Goal: Information Seeking & Learning: Compare options

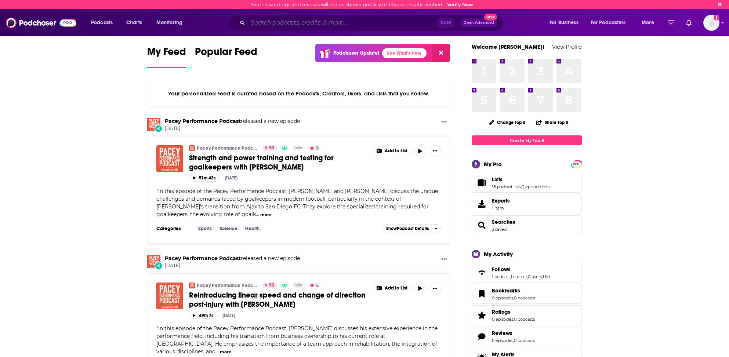
click at [263, 21] on input "Search podcasts, credits, & more..." at bounding box center [342, 23] width 189 height 12
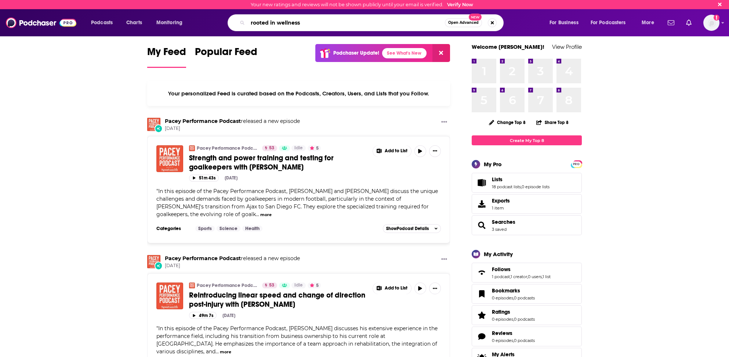
type input "rooted in wellness"
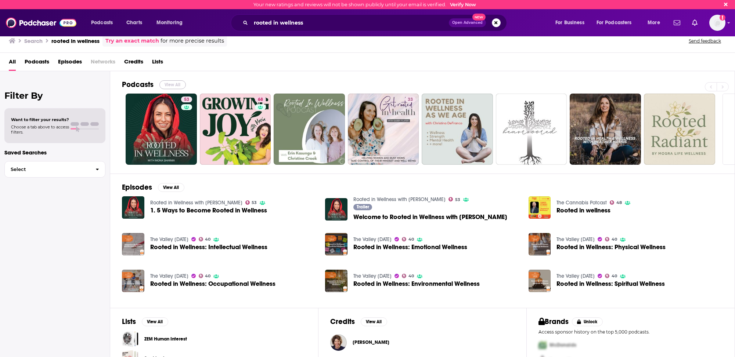
click at [169, 81] on button "View All" at bounding box center [172, 84] width 26 height 9
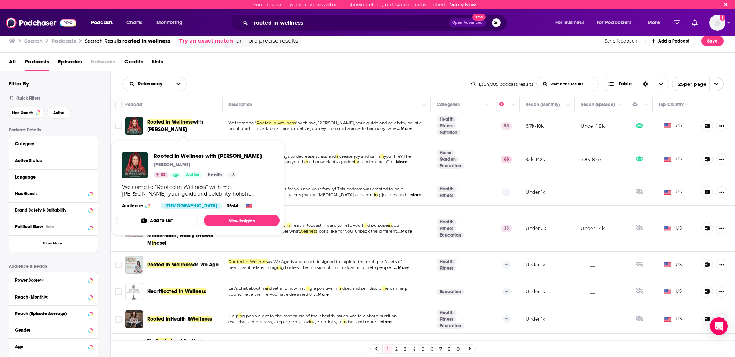
click at [166, 124] on span "Rooted in Wellness with Mona Sharma" at bounding box center [183, 126] width 73 height 15
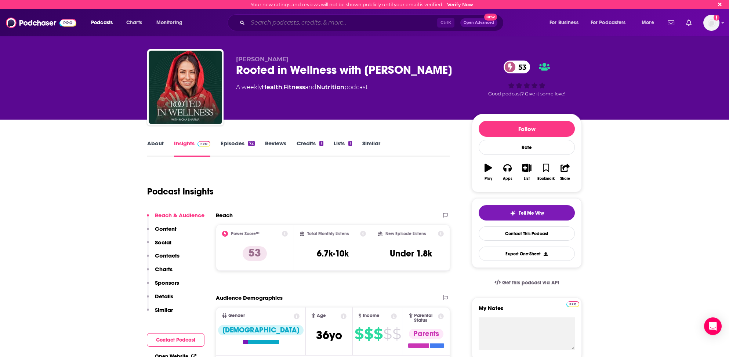
click at [258, 21] on input "Search podcasts, credits, & more..." at bounding box center [342, 23] width 189 height 12
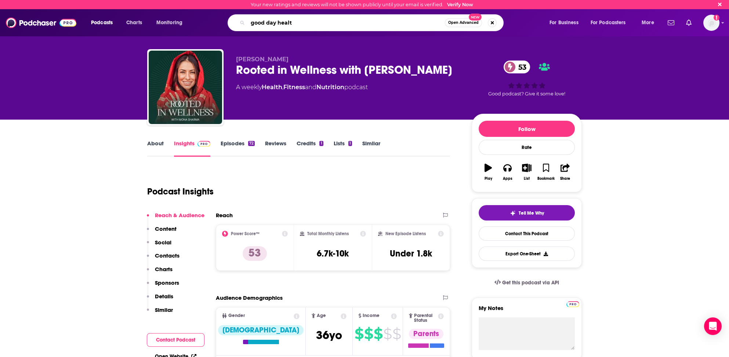
type input "good day health"
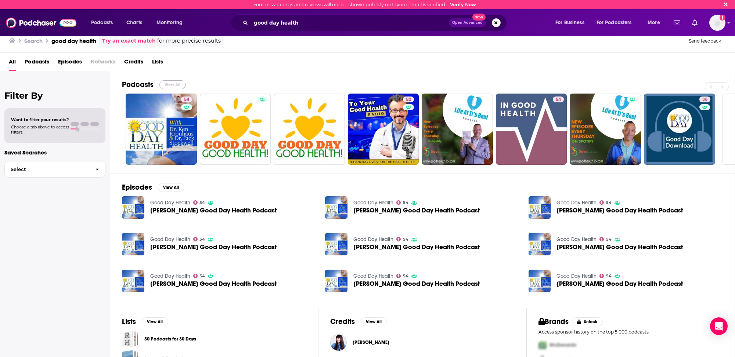
click at [171, 84] on button "View All" at bounding box center [172, 84] width 26 height 9
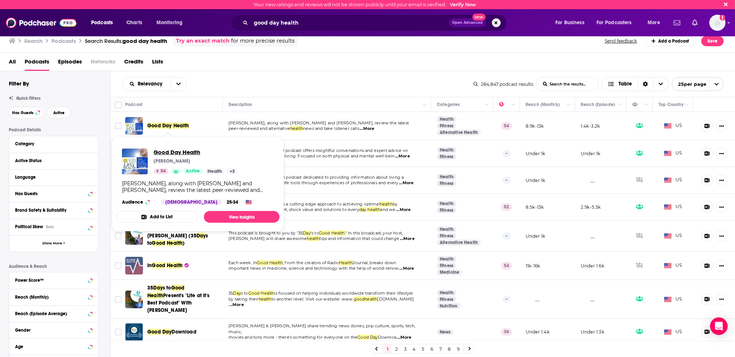
click at [164, 153] on span "Good Day Health" at bounding box center [195, 152] width 84 height 7
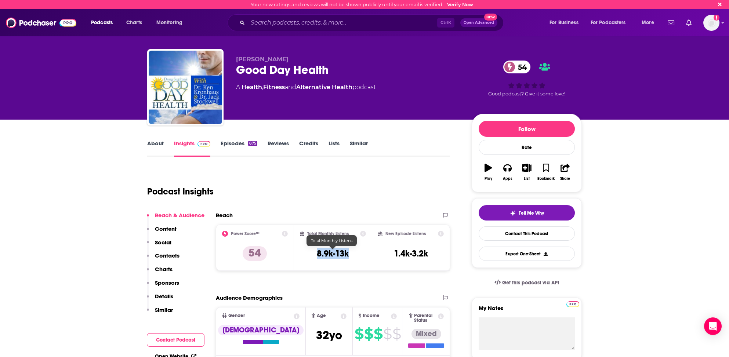
drag, startPoint x: 315, startPoint y: 253, endPoint x: 347, endPoint y: 252, distance: 32.7
click at [347, 252] on div "Total Monthly Listens 8.9k-13k" at bounding box center [333, 248] width 66 height 34
copy h3 "8.9k-13k"
click at [278, 21] on input "Search podcasts, credits, & more..." at bounding box center [342, 23] width 189 height 12
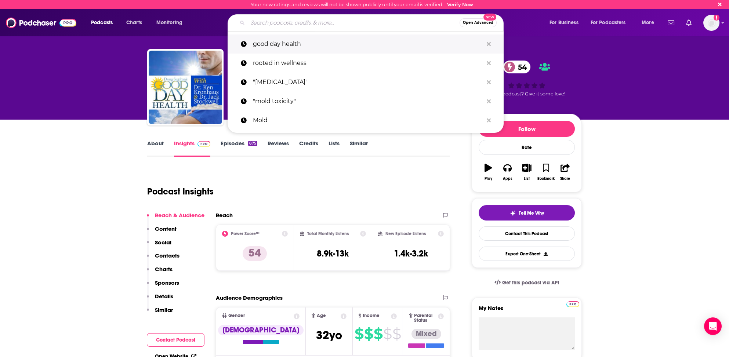
type input "b"
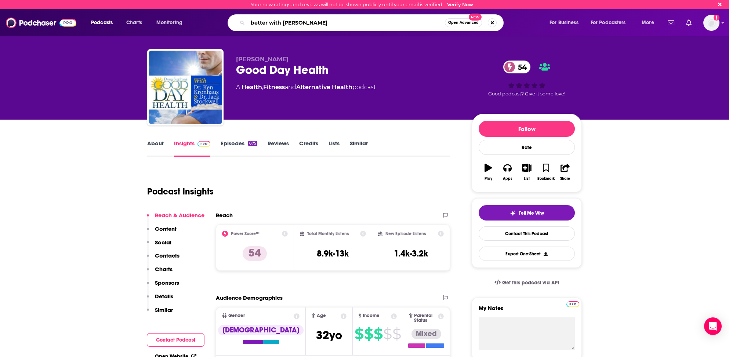
type input "better with dr. stephanie"
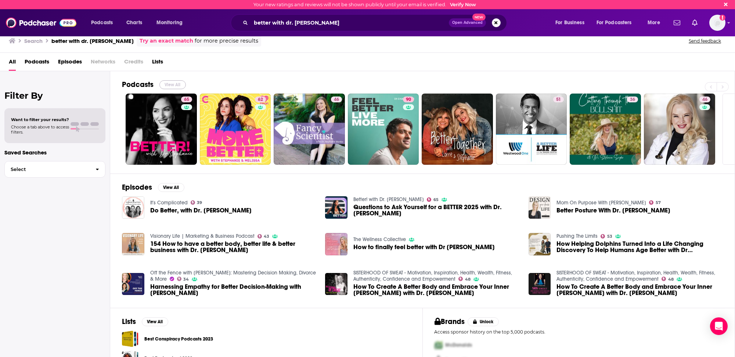
click at [167, 83] on button "View All" at bounding box center [172, 84] width 26 height 9
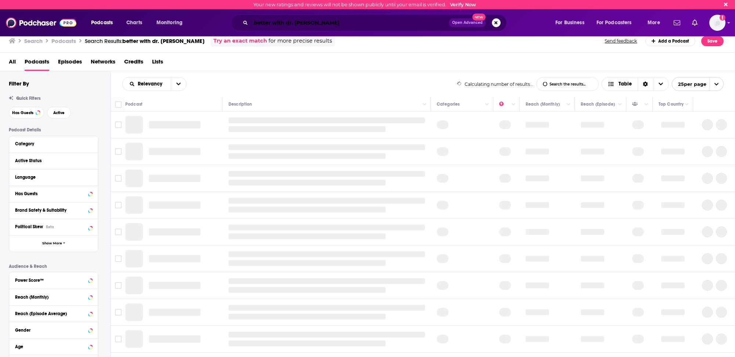
drag, startPoint x: 323, startPoint y: 23, endPoint x: 327, endPoint y: 27, distance: 4.9
click at [323, 23] on input "better with dr. stephanie" at bounding box center [350, 23] width 198 height 12
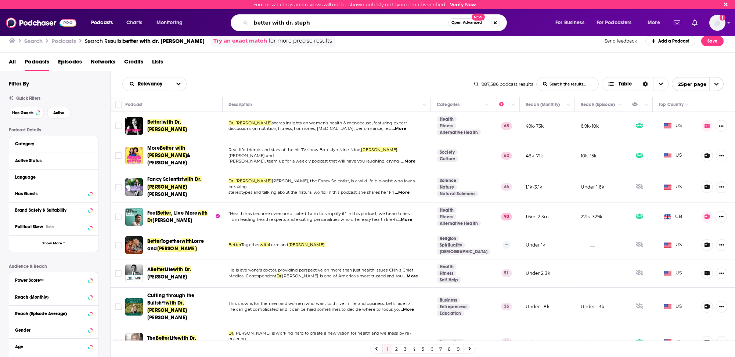
type input "better with dr. steph"
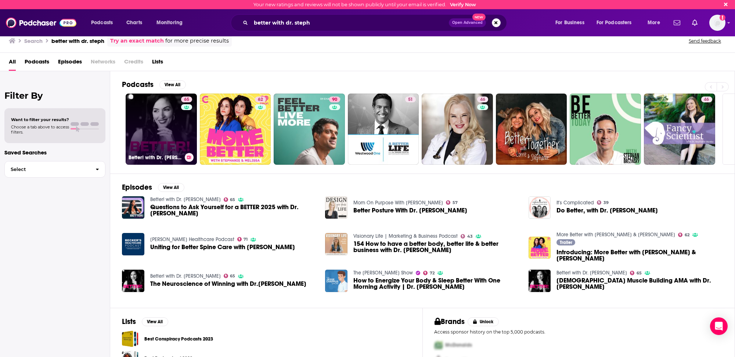
click at [144, 114] on link "65 Better! with Dr. Stephanie" at bounding box center [161, 129] width 71 height 71
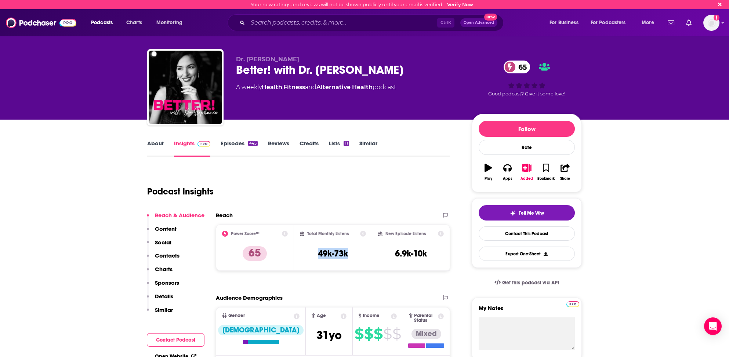
drag, startPoint x: 317, startPoint y: 252, endPoint x: 354, endPoint y: 252, distance: 36.7
click at [354, 252] on div "Total Monthly Listens 49k-73k" at bounding box center [333, 248] width 66 height 34
copy h3 "49k-73k"
click at [251, 22] on input "Search podcasts, credits, & more..." at bounding box center [342, 23] width 189 height 12
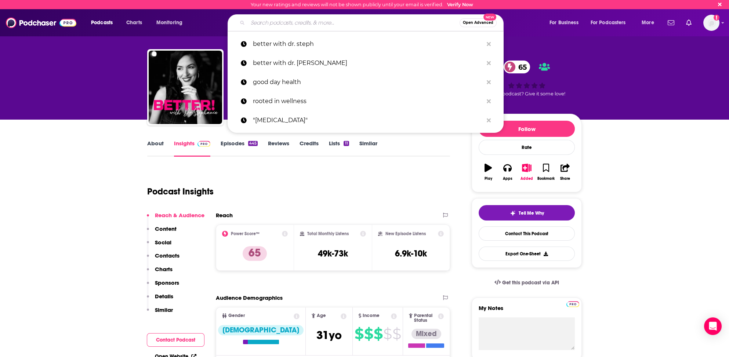
paste input "The Curbsiders Internal Medicine Podcast"
type input "The Curbsiders Internal Medicine Podcast"
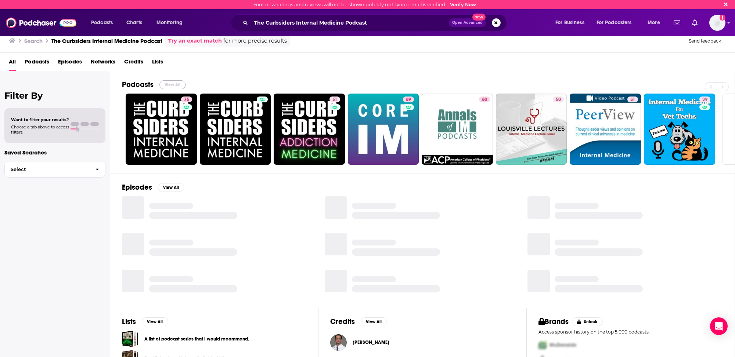
click at [169, 84] on button "View All" at bounding box center [172, 84] width 26 height 9
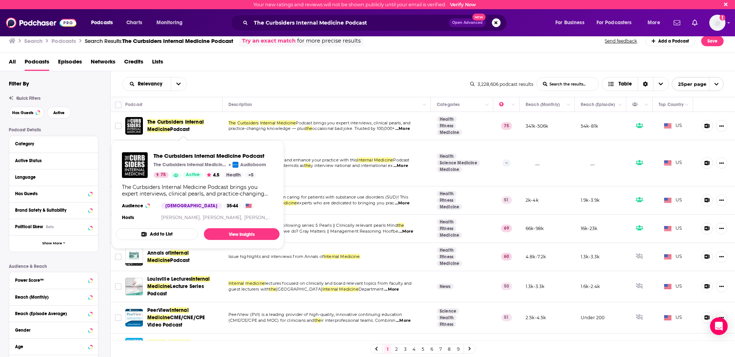
click at [171, 122] on span "Curbsiders" at bounding box center [170, 122] width 26 height 6
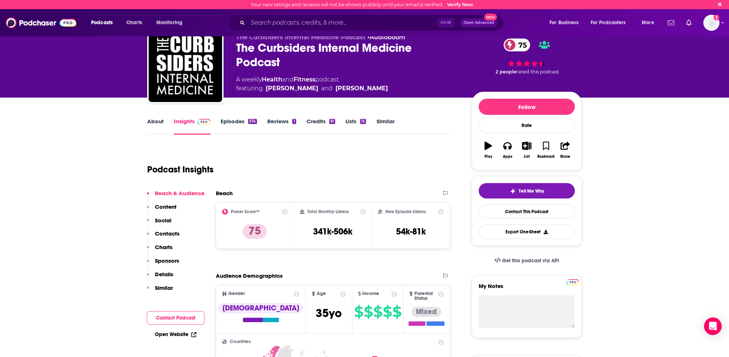
scroll to position [37, 0]
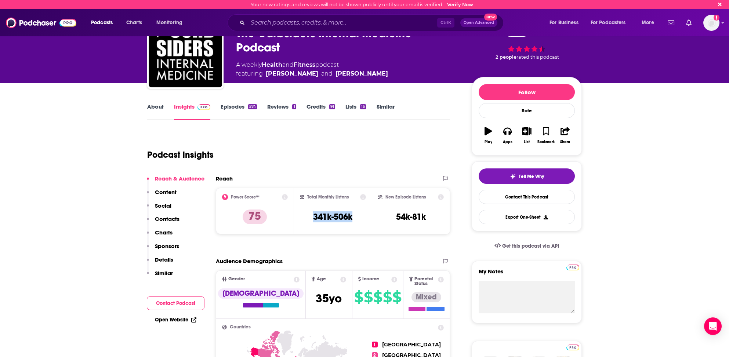
drag, startPoint x: 314, startPoint y: 215, endPoint x: 354, endPoint y: 217, distance: 40.0
click at [354, 217] on div "Total Monthly Listens 341k-506k" at bounding box center [333, 211] width 66 height 34
copy h3 "341k-506k"
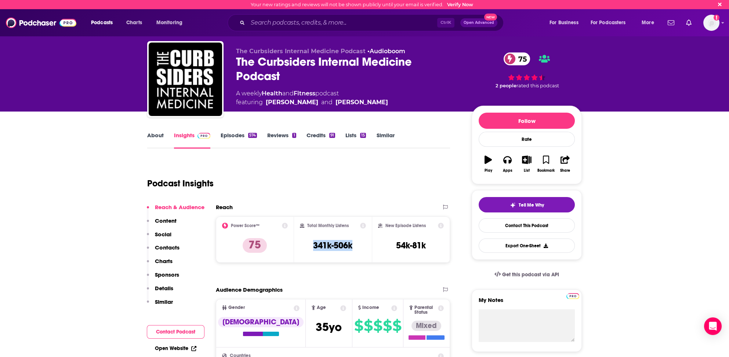
scroll to position [0, 0]
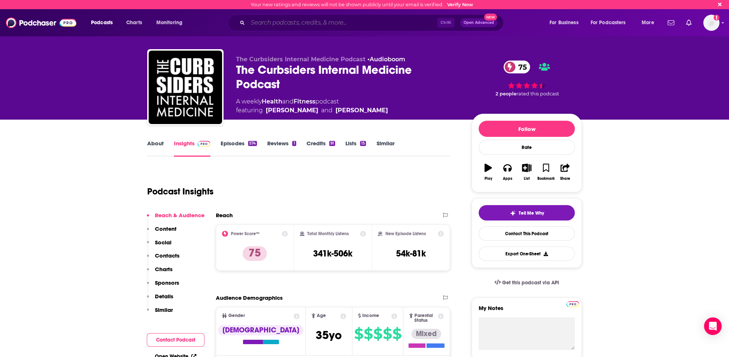
click at [268, 21] on input "Search podcasts, credits, & more..." at bounding box center [342, 23] width 189 height 12
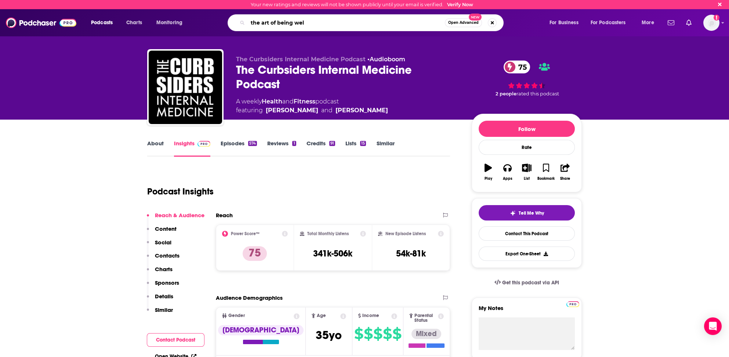
type input "the art of being well"
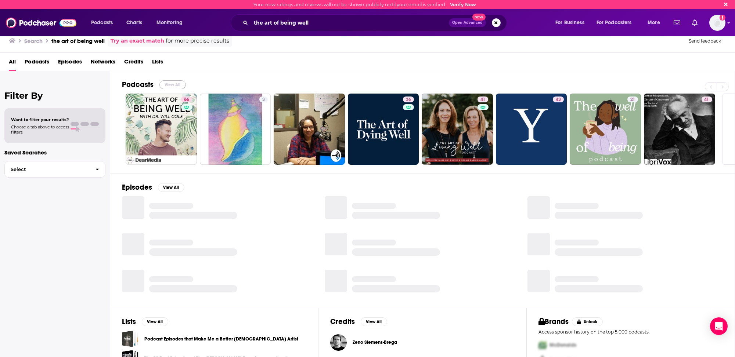
click at [171, 83] on button "View All" at bounding box center [172, 84] width 26 height 9
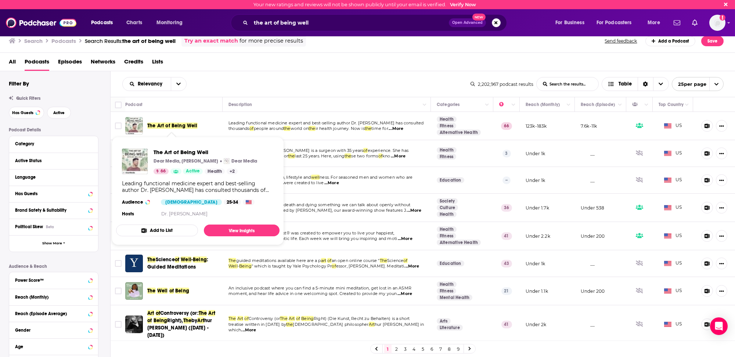
click at [172, 124] on span "The Art of Being Well" at bounding box center [172, 126] width 50 height 6
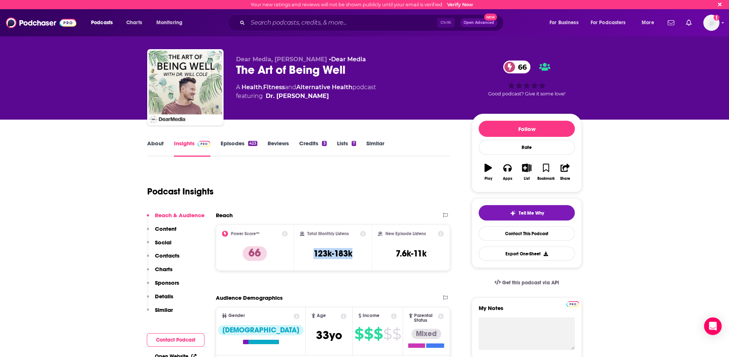
drag, startPoint x: 312, startPoint y: 251, endPoint x: 352, endPoint y: 250, distance: 40.4
click at [354, 250] on div "Total Monthly Listens 123k-183k" at bounding box center [333, 248] width 66 height 34
copy h3 "123k-183k"
click at [322, 20] on input "Search podcasts, credits, & more..." at bounding box center [342, 23] width 189 height 12
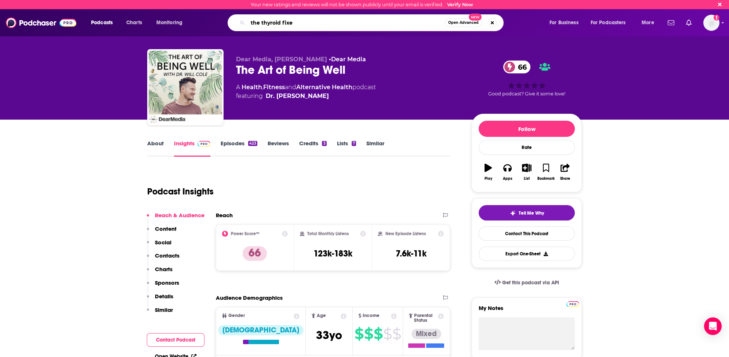
type input "the thyroid fixer"
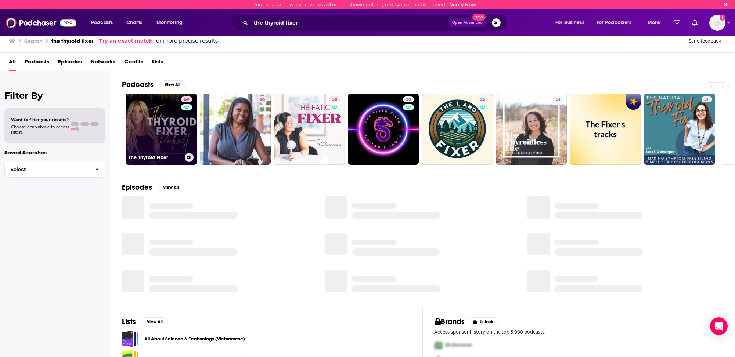
click at [139, 142] on link "69 The Thyroid Fixer" at bounding box center [161, 129] width 71 height 71
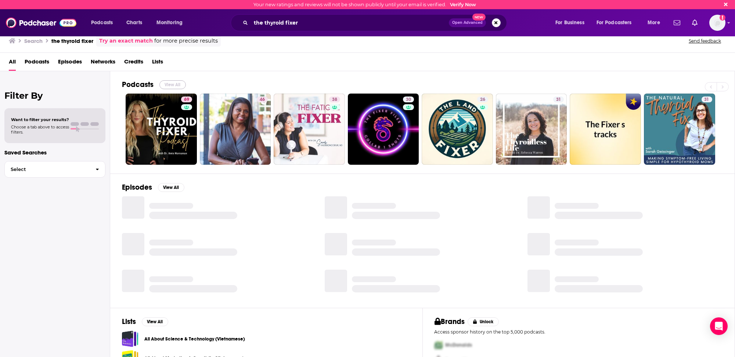
click at [170, 80] on button "View All" at bounding box center [172, 84] width 26 height 9
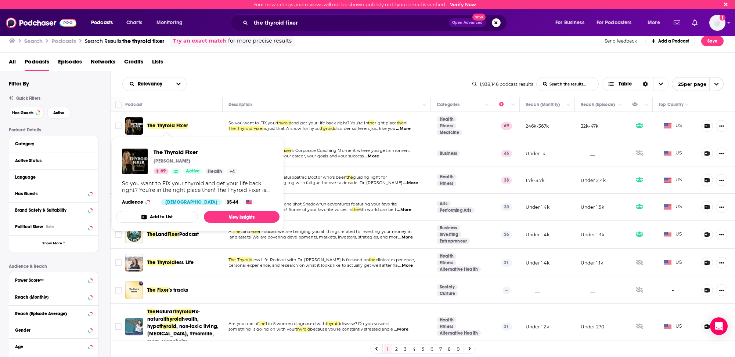
click at [173, 123] on span "The Thyroid Fixer" at bounding box center [167, 126] width 41 height 6
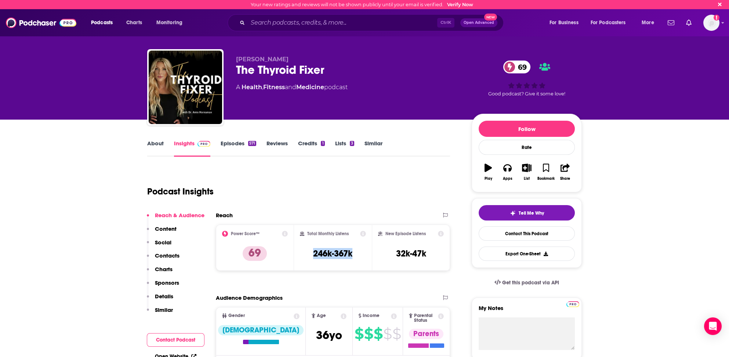
drag, startPoint x: 312, startPoint y: 252, endPoint x: 357, endPoint y: 255, distance: 44.9
click at [357, 255] on div "Total Monthly Listens 246k-367k" at bounding box center [333, 248] width 66 height 34
copy h3 "246k-367k"
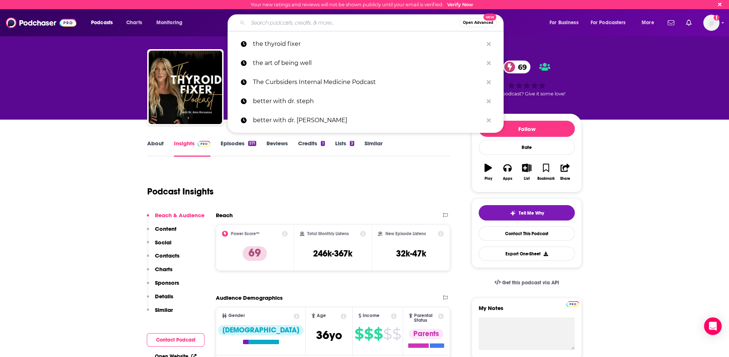
click at [265, 23] on input "Search podcasts, credits, & more..." at bounding box center [354, 23] width 212 height 12
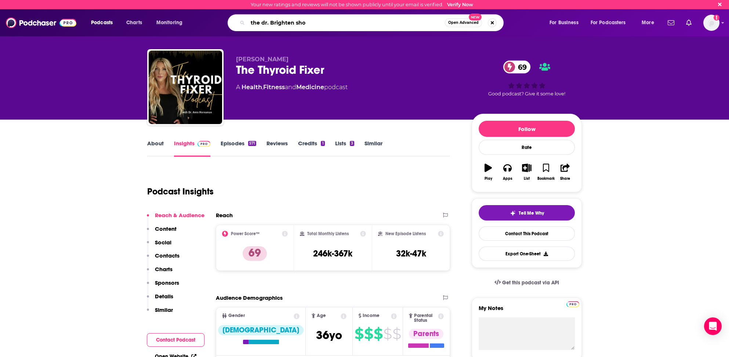
type input "the dr. Brighten show"
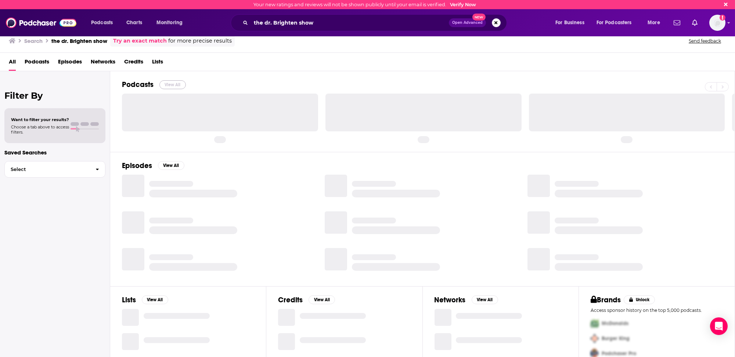
click at [169, 85] on button "View All" at bounding box center [172, 84] width 26 height 9
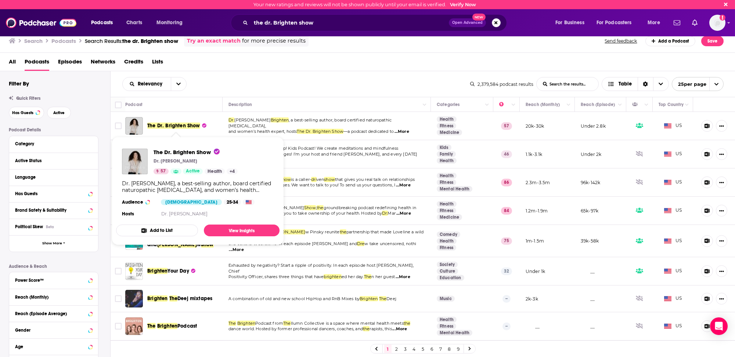
click at [178, 126] on span "The Dr. Brighten Show" at bounding box center [173, 126] width 53 height 6
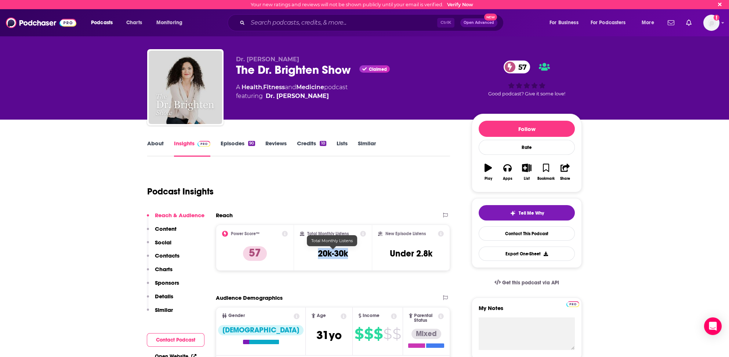
drag, startPoint x: 317, startPoint y: 253, endPoint x: 355, endPoint y: 252, distance: 38.9
click at [355, 252] on div "Total Monthly Listens 20k-30k" at bounding box center [333, 248] width 66 height 34
copy h3 "20k-30k"
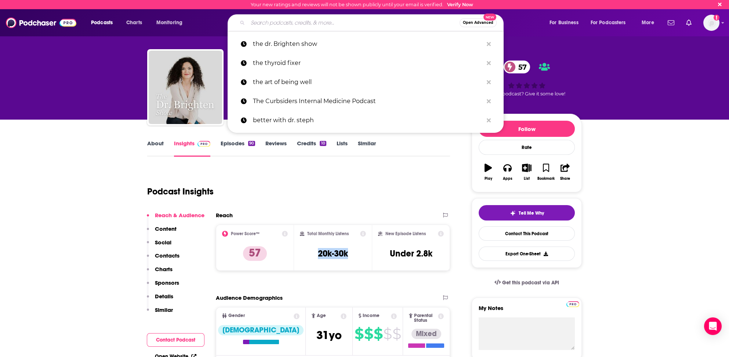
click at [314, 23] on input "Search podcasts, credits, & more..." at bounding box center [354, 23] width 212 height 12
type input """
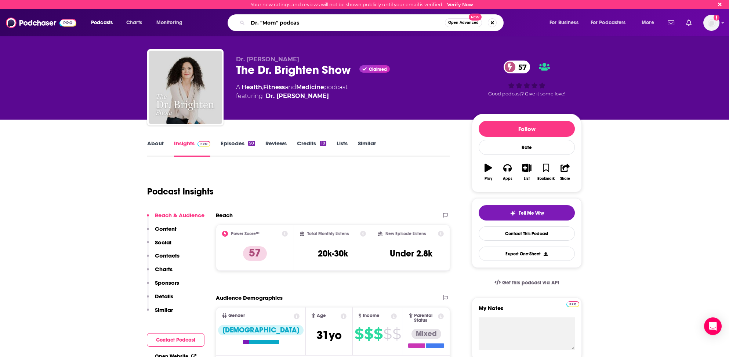
type input "Dr. "Mom" podcast"
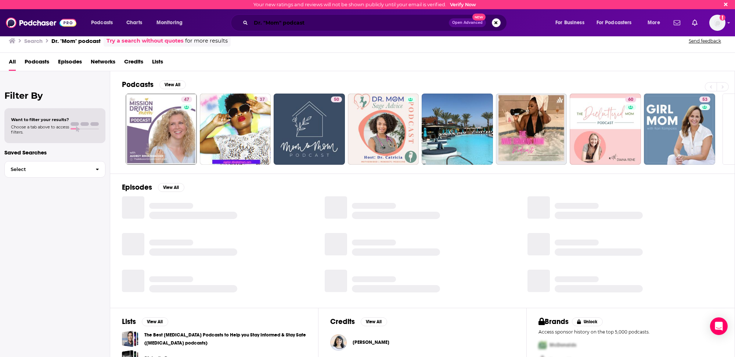
click at [282, 22] on input "Dr. "Mom" podcast" at bounding box center [350, 23] width 198 height 12
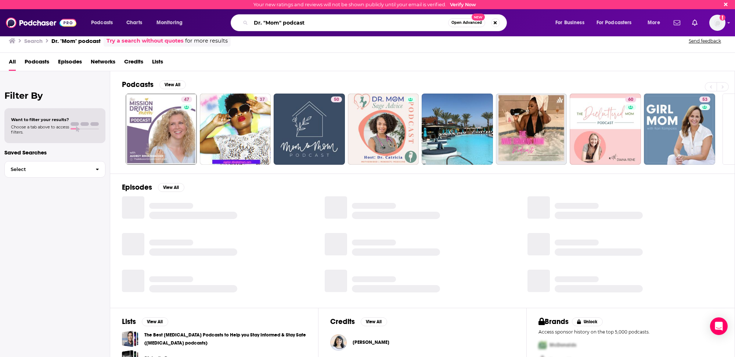
click at [282, 22] on input "Dr. "Mom" podcast" at bounding box center [349, 23] width 197 height 12
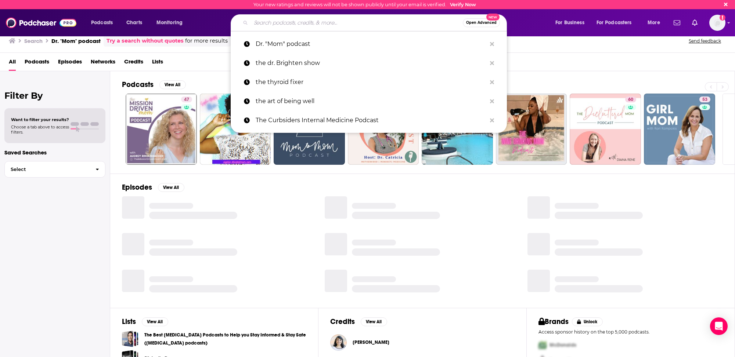
paste input ""Doctor Mom" Podcast | Practical Tips to Be a Proactive Parent"
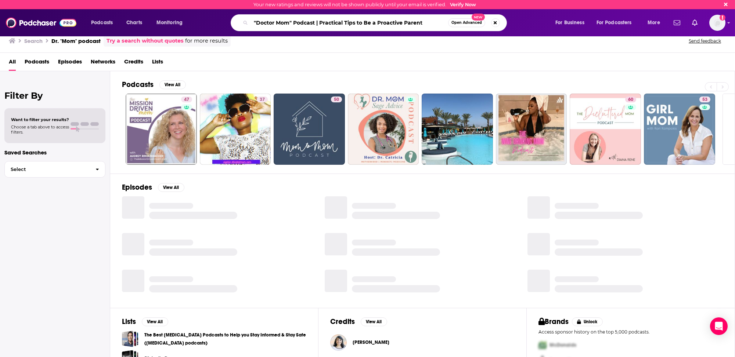
type input ""Doctor Mom" Podcast | Practical Tips to Be a Proactive Parent"
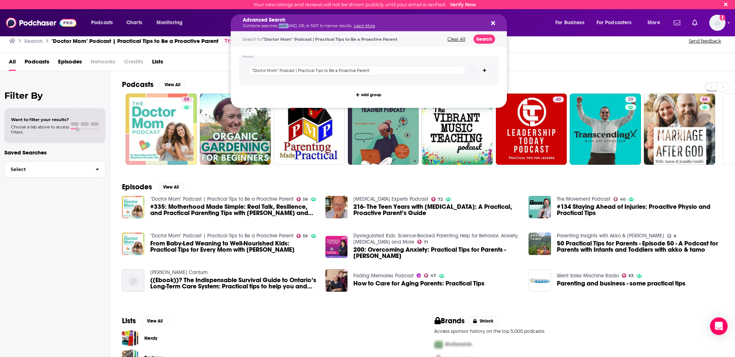
click at [283, 24] on p "Combine searches with AND, OR, or NOT to narrow results. Learn More" at bounding box center [363, 26] width 240 height 4
click at [278, 21] on h5 "Advanced Search" at bounding box center [363, 20] width 240 height 5
click at [258, 16] on div "Advanced Search Combine searches with AND, OR, or NOT to narrow results. Learn …" at bounding box center [369, 22] width 276 height 17
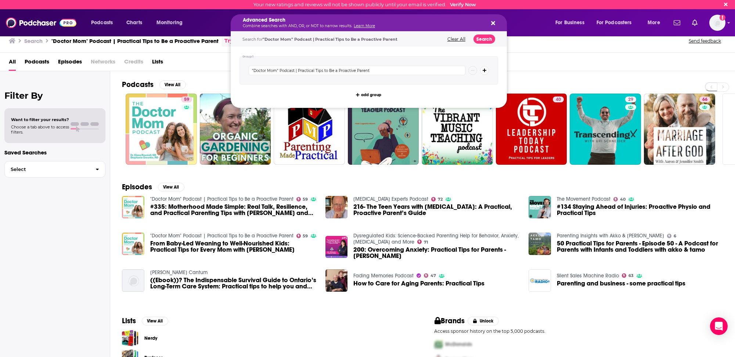
click at [227, 15] on div "Advanced Search Combine searches with AND, OR, or NOT to narrow results. Learn …" at bounding box center [376, 22] width 344 height 17
click at [268, 25] on p "Combine searches with AND, OR, or NOT to narrow results. Learn More" at bounding box center [363, 26] width 240 height 4
click at [326, 21] on h5 "Advanced Search" at bounding box center [363, 20] width 240 height 5
drag, startPoint x: 217, startPoint y: 5, endPoint x: 222, endPoint y: 4, distance: 5.6
click at [217, 4] on div "Your new ratings and reviews will not be shown publicly until your email is ver…" at bounding box center [367, 4] width 735 height 9
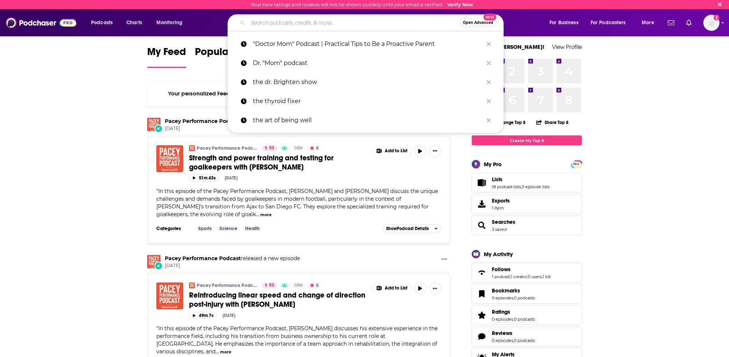
click at [304, 24] on input "Search podcasts, credits, & more..." at bounding box center [354, 23] width 212 height 12
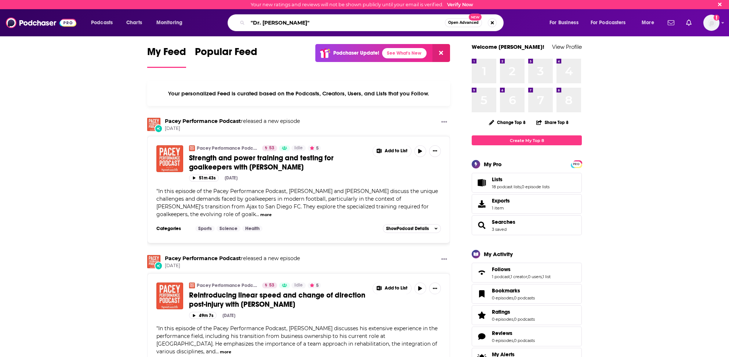
type input ""Dr. [PERSON_NAME]""
